Goal: Task Accomplishment & Management: Manage account settings

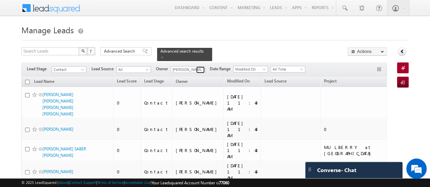
drag, startPoint x: 0, startPoint y: 0, endPoint x: 201, endPoint y: 67, distance: 211.6
click at [201, 67] on span at bounding box center [200, 69] width 5 height 5
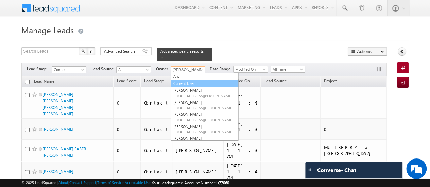
click at [181, 80] on link "Current User" at bounding box center [204, 84] width 68 height 8
type input "Current User"
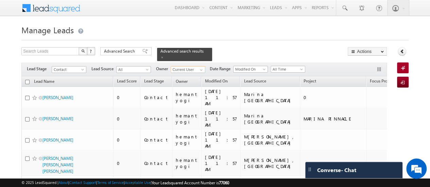
click at [28, 80] on input "checkbox" at bounding box center [27, 82] width 4 height 4
checkbox input "true"
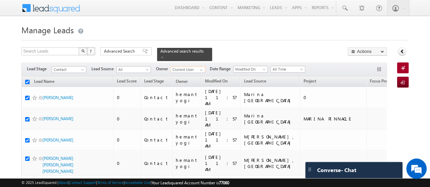
checkbox input "true"
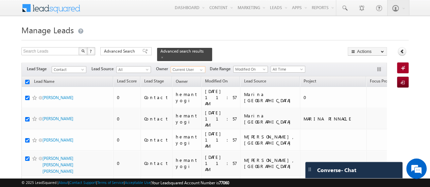
checkbox input "true"
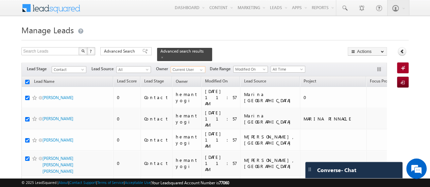
checkbox input "true"
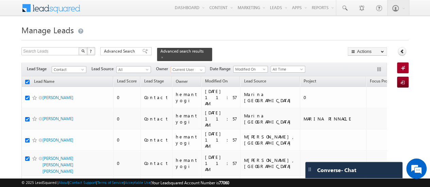
checkbox input "true"
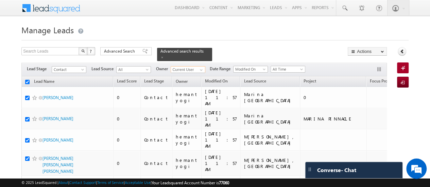
checkbox input "true"
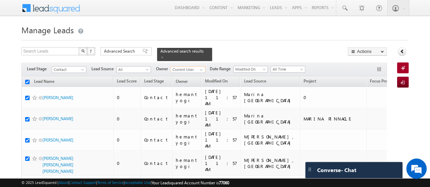
checkbox input "true"
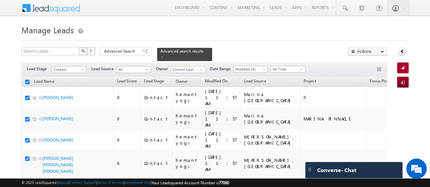
checkbox input "true"
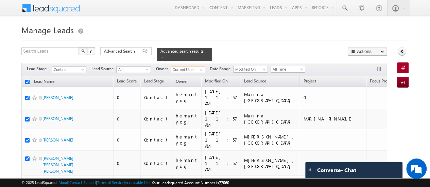
checkbox input "true"
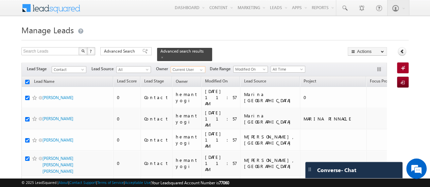
checkbox input "true"
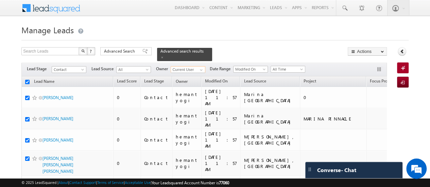
checkbox input "true"
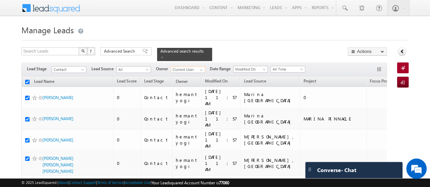
checkbox input "true"
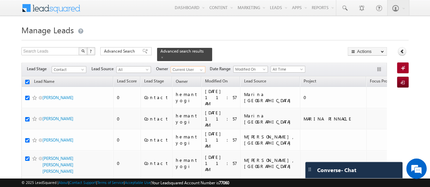
checkbox input "true"
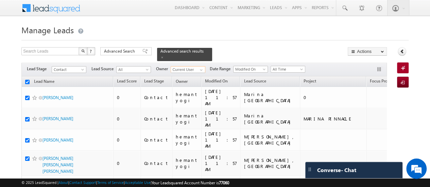
checkbox input "true"
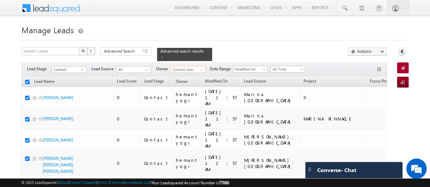
checkbox input "true"
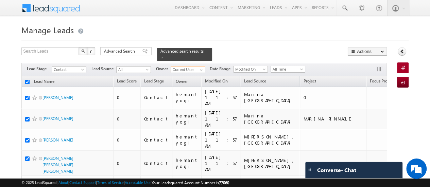
checkbox input "true"
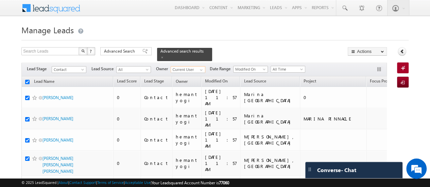
checkbox input "true"
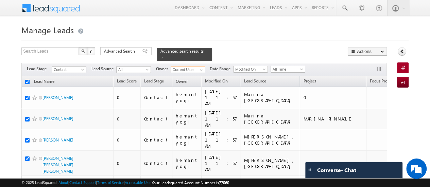
checkbox input "true"
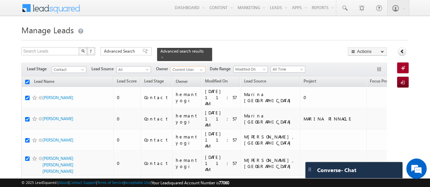
checkbox input "true"
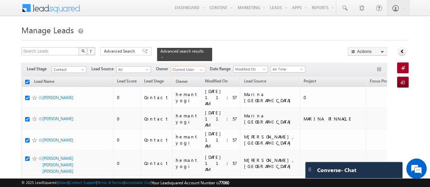
checkbox input "true"
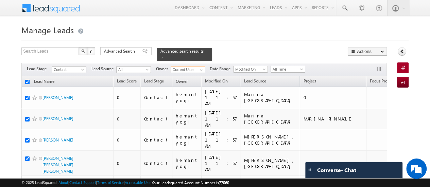
checkbox input "true"
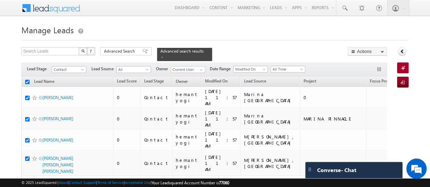
checkbox input "true"
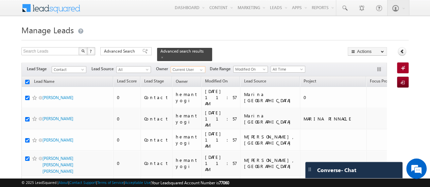
checkbox input "true"
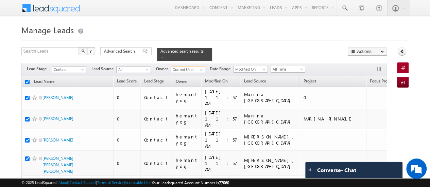
checkbox input "true"
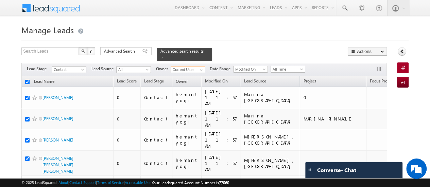
checkbox input "true"
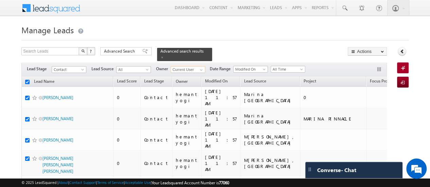
checkbox input "true"
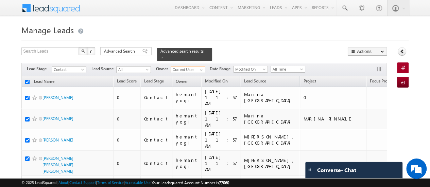
checkbox input "true"
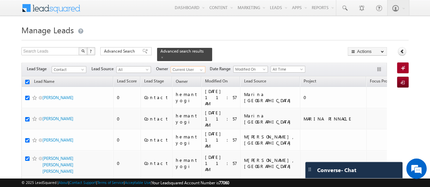
checkbox input "true"
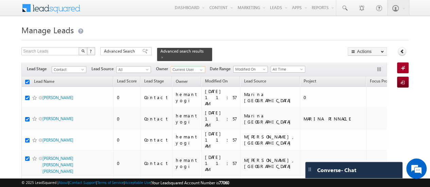
checkbox input "true"
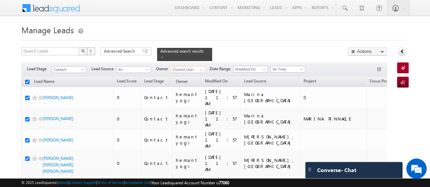
checkbox input "true"
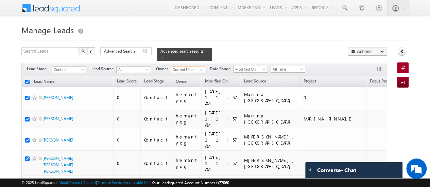
checkbox input "true"
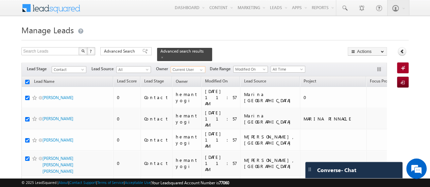
checkbox input "true"
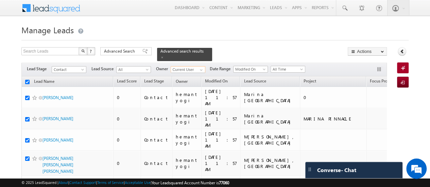
checkbox input "true"
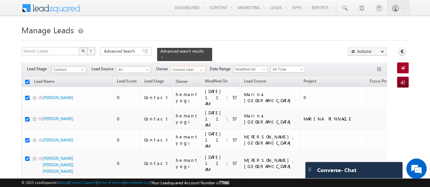
checkbox input "true"
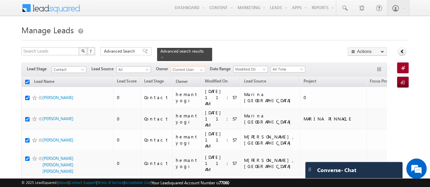
checkbox input "true"
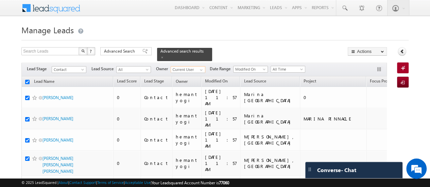
checkbox input "true"
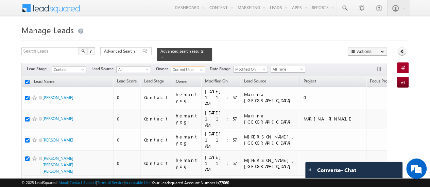
checkbox input "true"
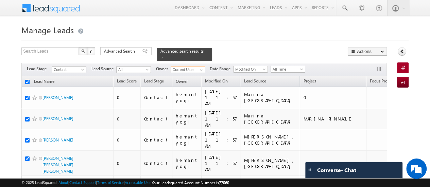
checkbox input "true"
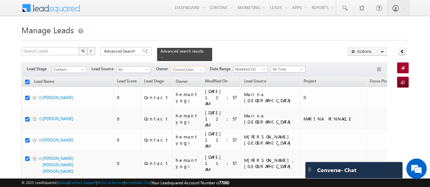
checkbox input "true"
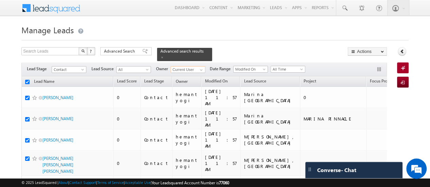
checkbox input "true"
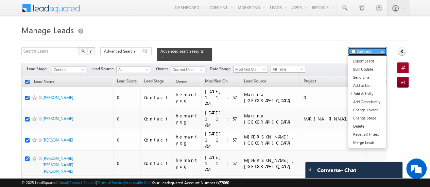
click at [370, 49] on button "Actions" at bounding box center [366, 51] width 39 height 8
click at [373, 107] on link "Change Owner" at bounding box center [367, 110] width 38 height 8
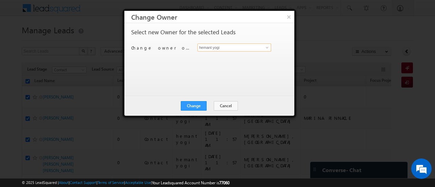
click at [224, 47] on input "hemant yogi" at bounding box center [234, 47] width 74 height 8
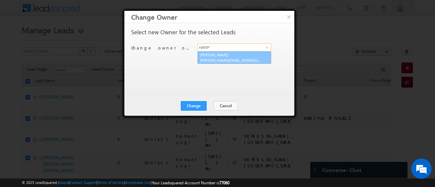
click at [220, 54] on link "[PERSON_NAME] [PERSON_NAME][EMAIL_ADDRESS][PERSON_NAME][DOMAIN_NAME]" at bounding box center [234, 57] width 74 height 13
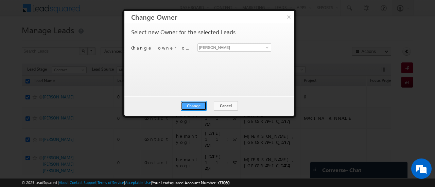
click at [192, 104] on button "Change" at bounding box center [194, 106] width 26 height 10
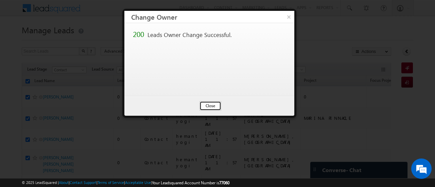
click at [210, 103] on button "Close" at bounding box center [210, 106] width 22 height 10
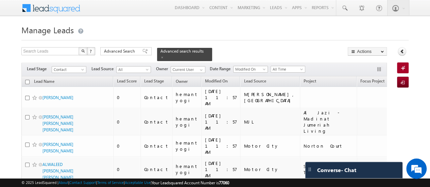
click at [151, 29] on h1 "Manage Leads" at bounding box center [214, 29] width 387 height 13
click at [26, 80] on input "checkbox" at bounding box center [27, 82] width 4 height 4
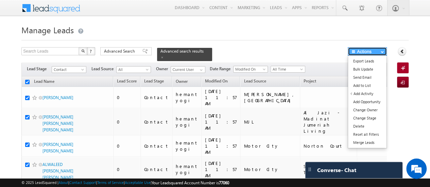
click at [371, 52] on button "Actions" at bounding box center [366, 51] width 39 height 8
click at [374, 109] on link "Change Owner" at bounding box center [367, 110] width 38 height 8
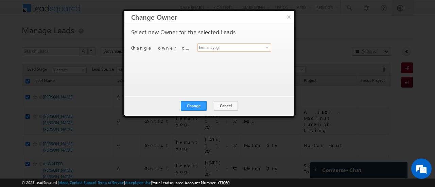
click at [220, 48] on input "hemant yogi" at bounding box center [234, 47] width 74 height 8
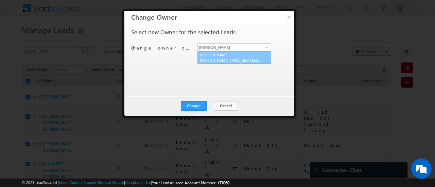
click at [215, 53] on link "[PERSON_NAME] [PERSON_NAME][EMAIL_ADDRESS][DOMAIN_NAME]" at bounding box center [234, 57] width 74 height 13
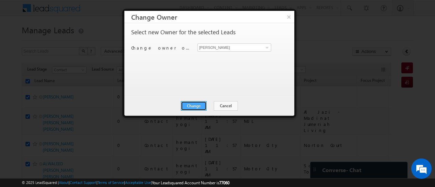
click at [195, 108] on button "Change" at bounding box center [194, 106] width 26 height 10
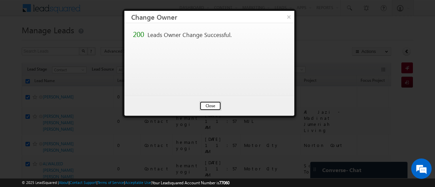
click at [218, 106] on button "Close" at bounding box center [210, 106] width 22 height 10
